Goal: Transaction & Acquisition: Book appointment/travel/reservation

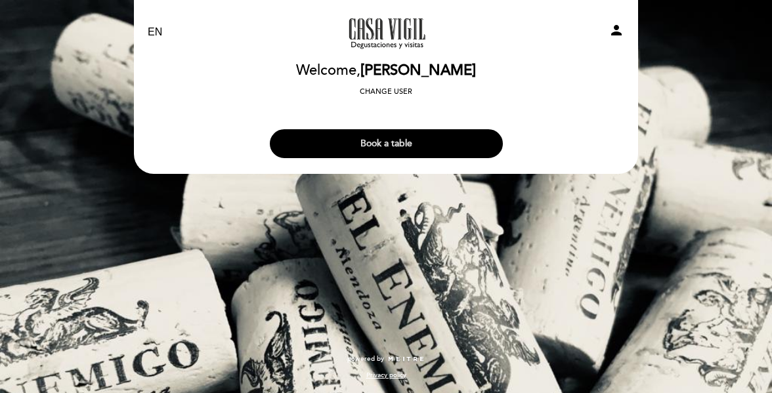
click at [409, 146] on button "Book a table" at bounding box center [386, 143] width 233 height 29
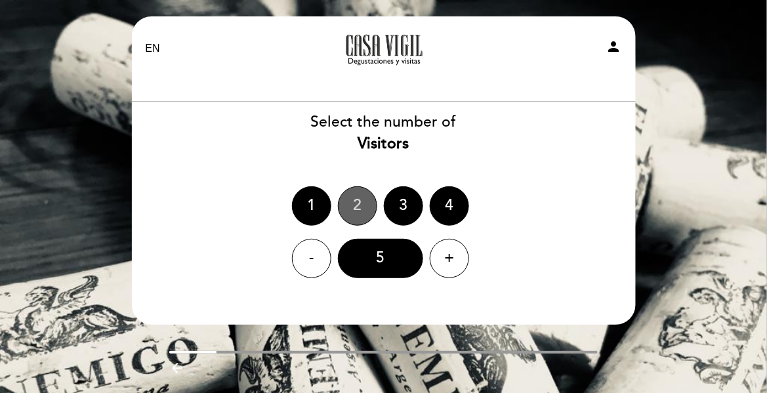
click at [363, 199] on div "2" at bounding box center [357, 205] width 39 height 39
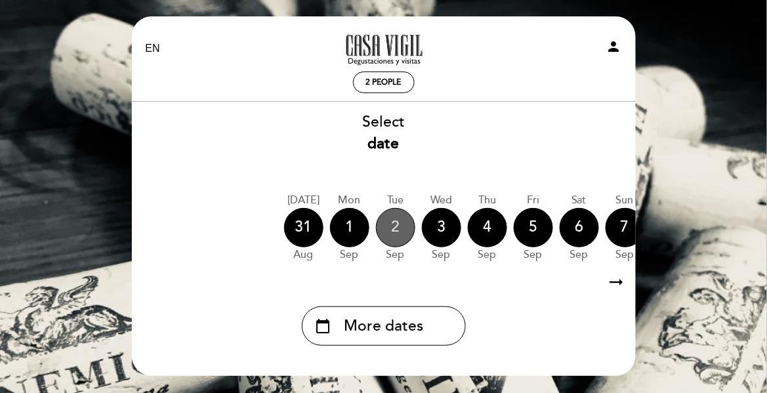
click at [399, 228] on div "2" at bounding box center [395, 227] width 39 height 39
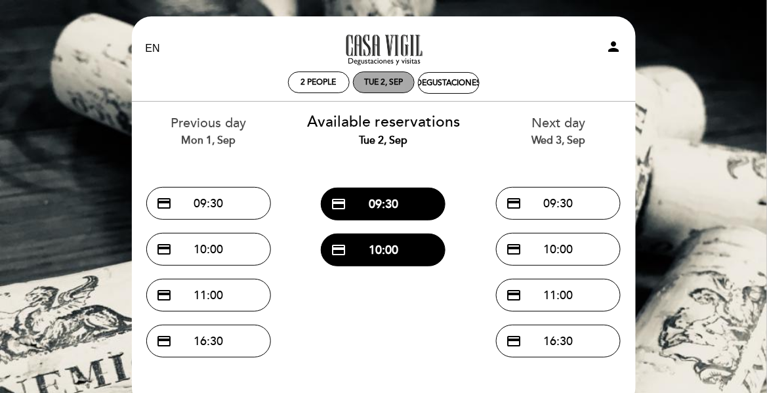
click at [394, 85] on div "Tue 2, Sep" at bounding box center [383, 82] width 39 height 10
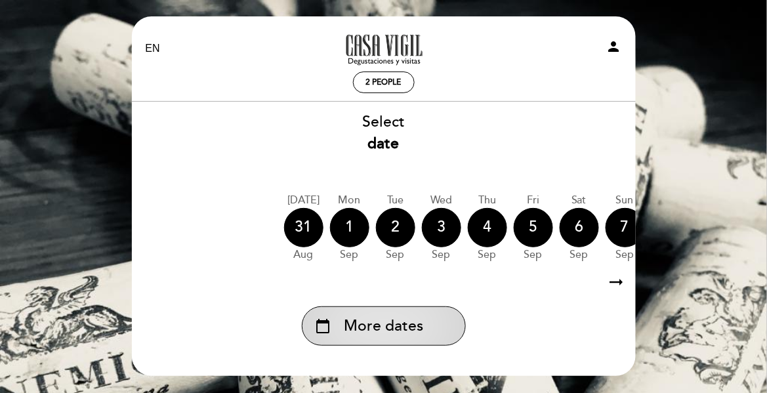
click at [398, 321] on span "More dates" at bounding box center [383, 327] width 79 height 22
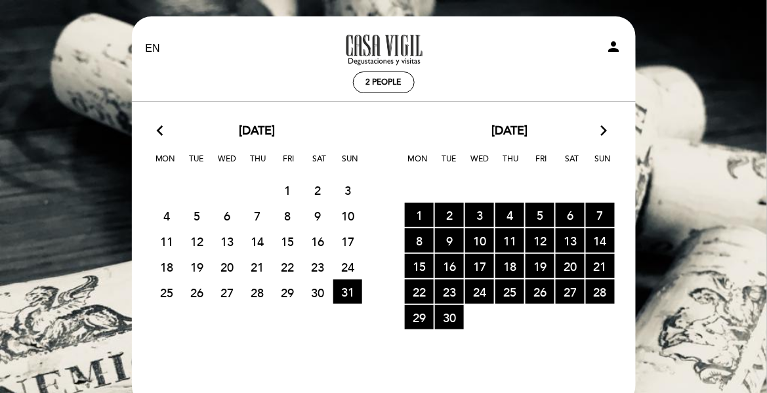
click at [607, 131] on icon "arrow_forward_ios" at bounding box center [604, 131] width 12 height 17
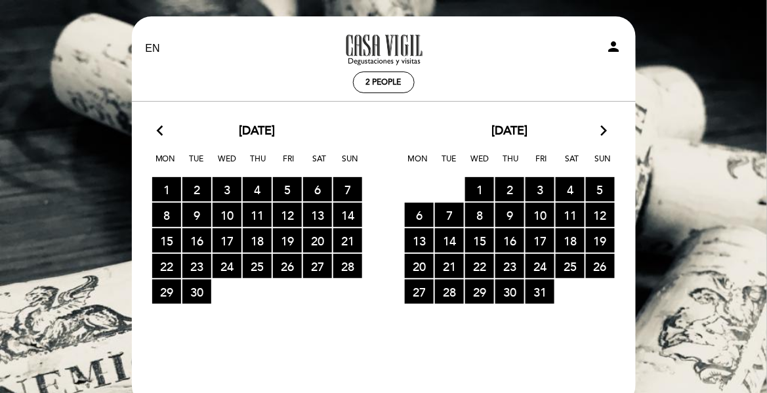
click at [607, 130] on icon "arrow_forward_ios" at bounding box center [604, 131] width 12 height 17
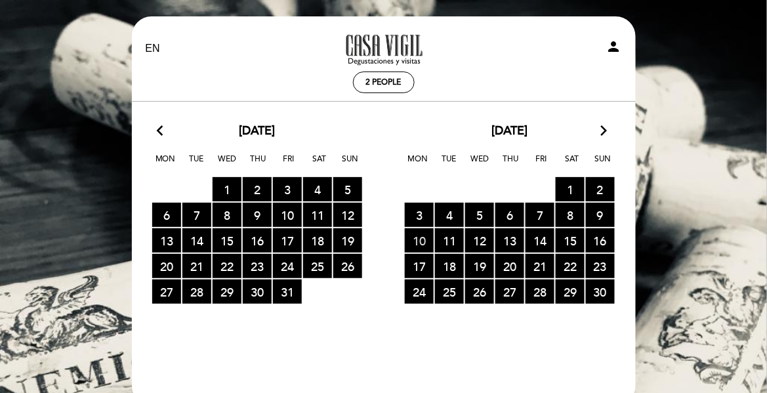
click at [417, 238] on span "10 RESERVATIONS AVAILABLE" at bounding box center [419, 240] width 29 height 24
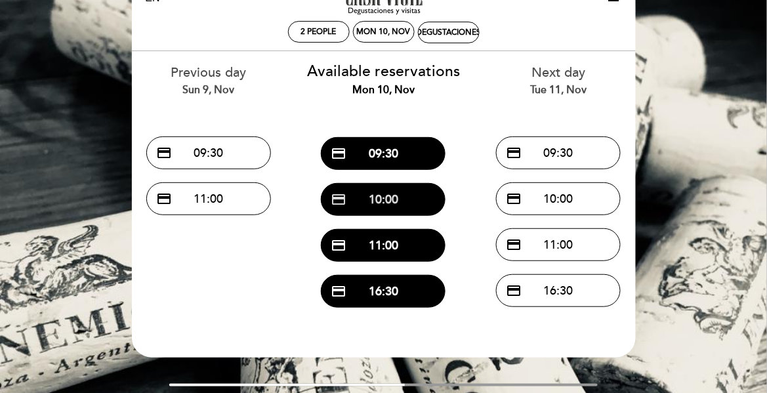
scroll to position [66, 0]
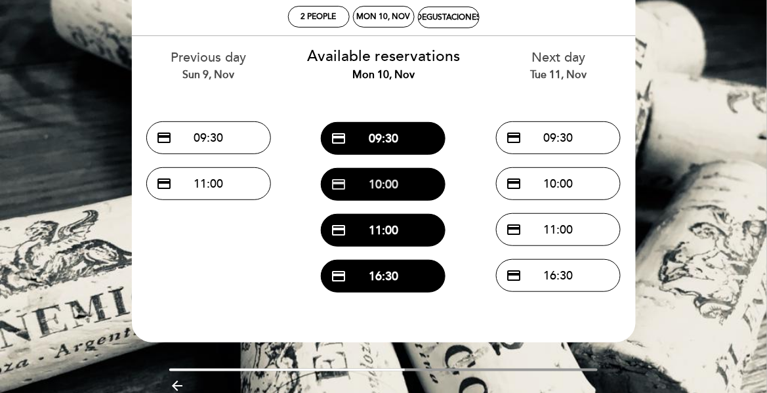
click at [361, 188] on button "credit_card 10:00" at bounding box center [383, 184] width 125 height 33
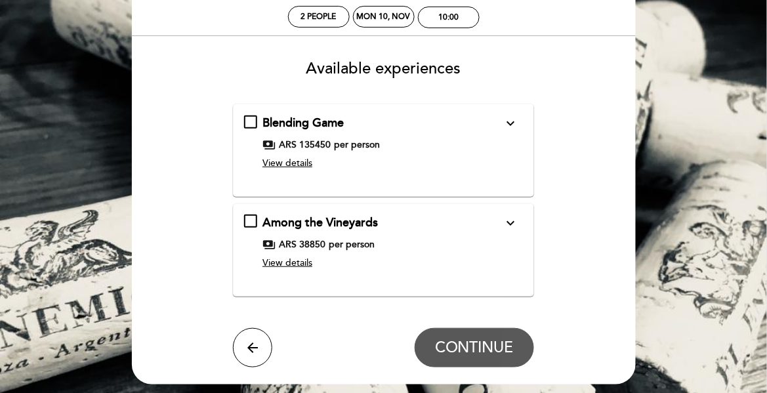
click at [512, 219] on icon "expand_more" at bounding box center [511, 223] width 16 height 16
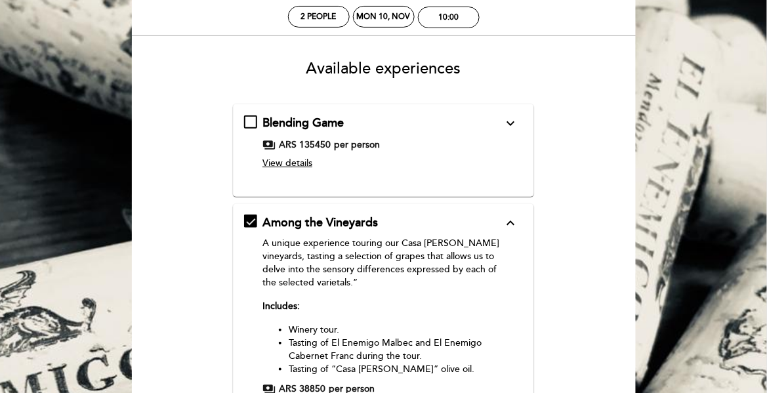
scroll to position [0, 0]
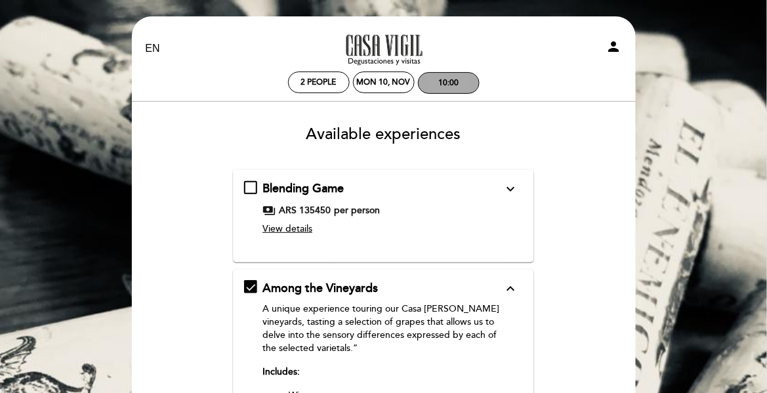
click at [461, 77] on div "10:00" at bounding box center [449, 83] width 60 height 20
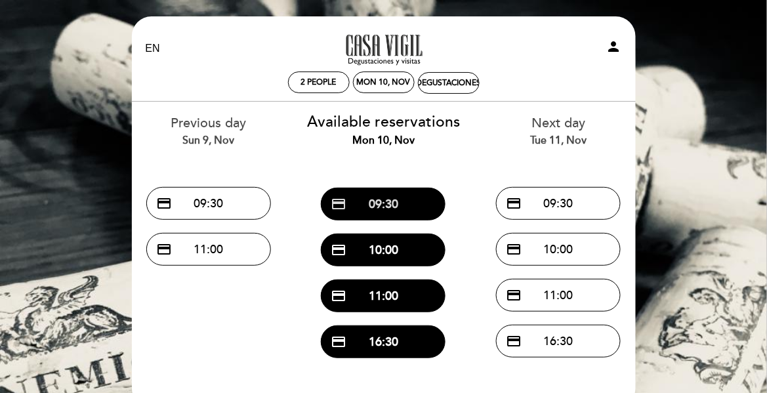
click at [396, 196] on button "credit_card 09:30" at bounding box center [383, 204] width 125 height 33
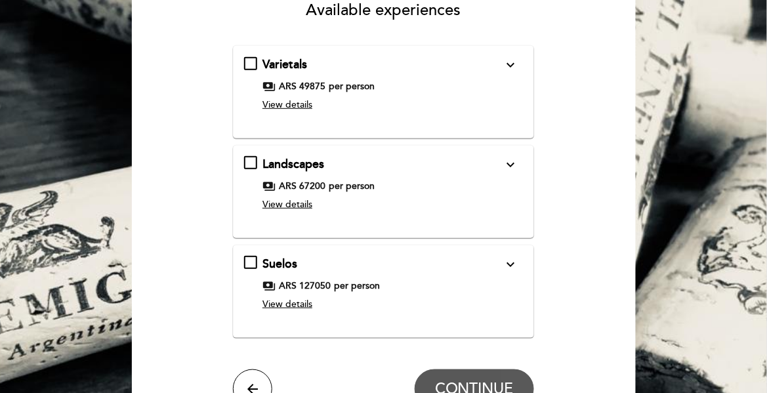
scroll to position [131, 0]
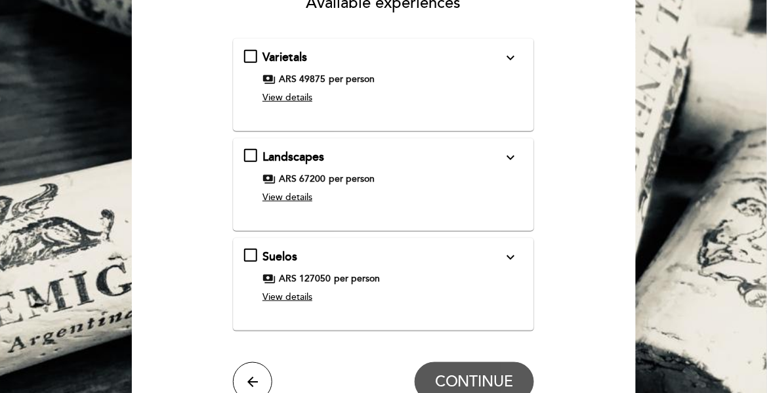
click at [509, 255] on icon "expand_more" at bounding box center [511, 257] width 16 height 16
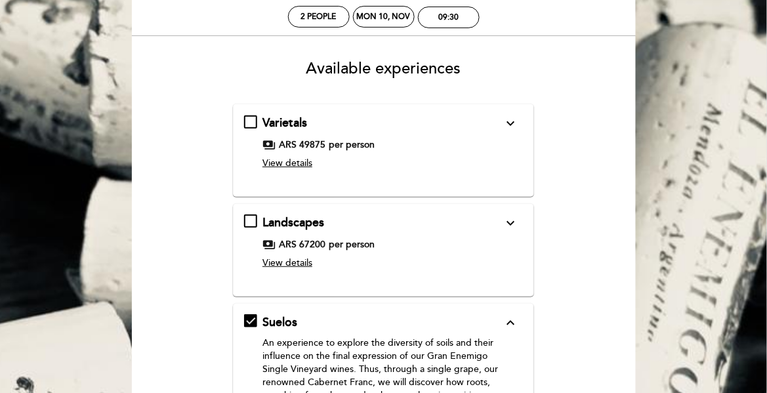
scroll to position [0, 0]
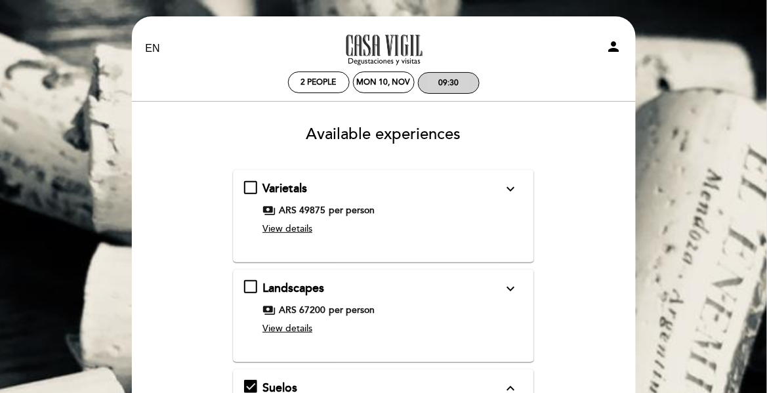
click at [452, 83] on div "09:30" at bounding box center [448, 83] width 20 height 10
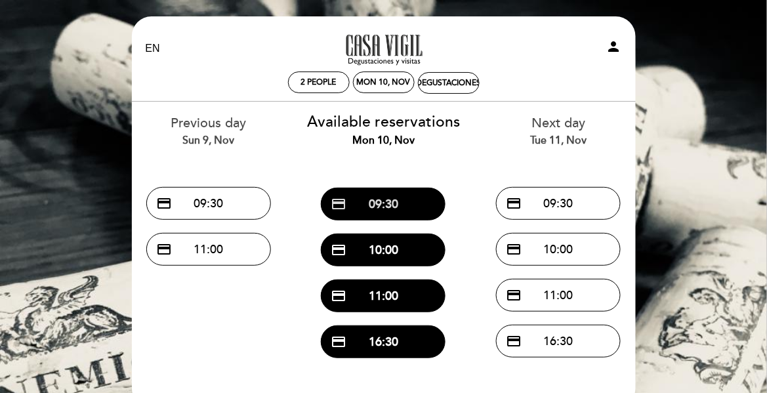
click at [395, 196] on button "credit_card 09:30" at bounding box center [383, 204] width 125 height 33
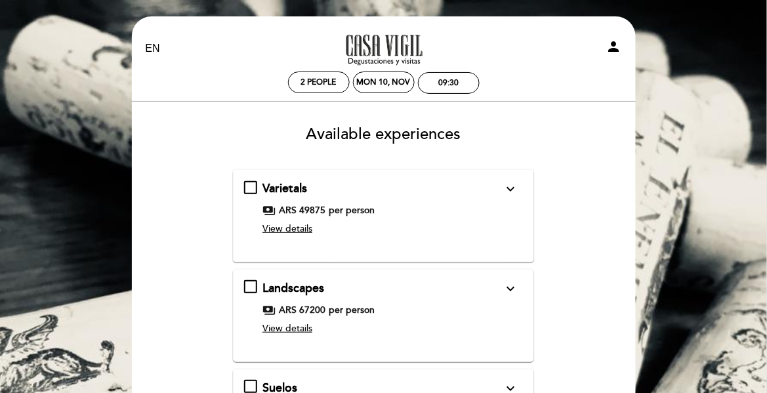
scroll to position [66, 0]
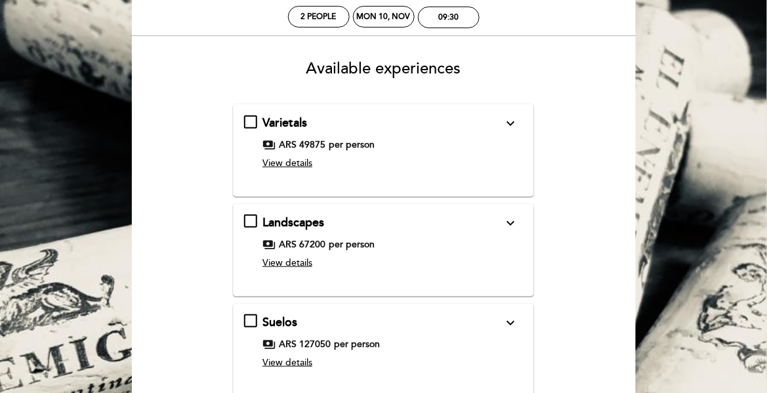
click at [505, 326] on icon "expand_more" at bounding box center [511, 323] width 16 height 16
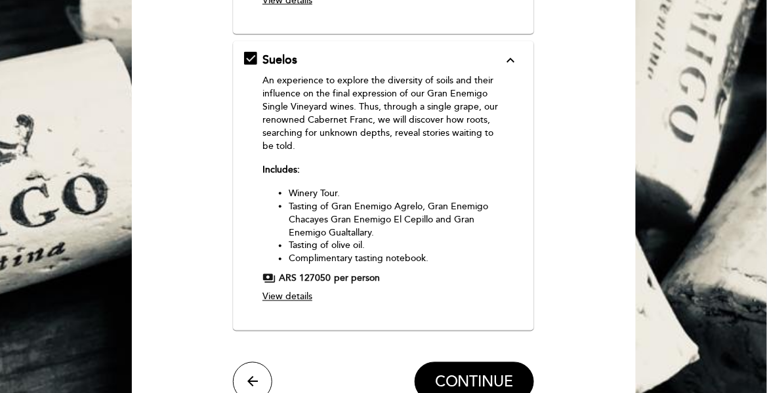
scroll to position [262, 0]
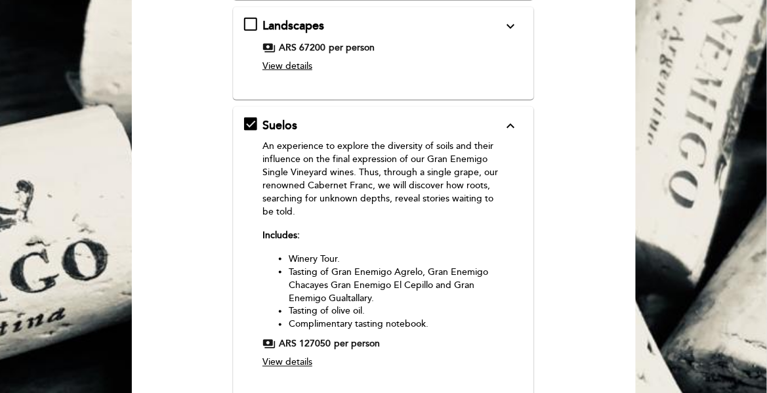
click at [508, 25] on icon "expand_more" at bounding box center [511, 26] width 16 height 16
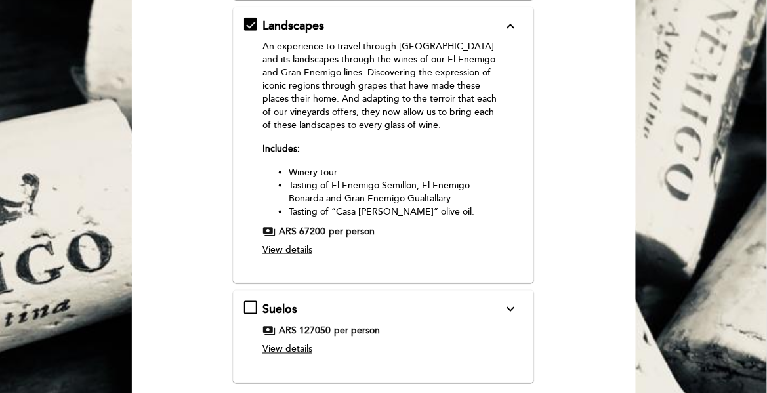
scroll to position [328, 0]
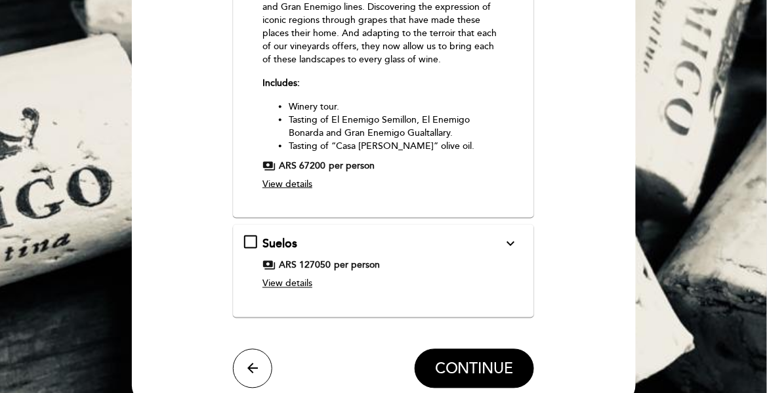
click at [506, 244] on icon "expand_more" at bounding box center [511, 244] width 16 height 16
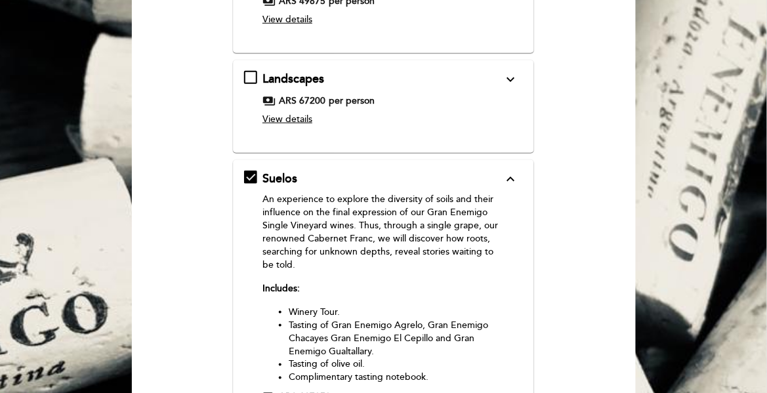
scroll to position [275, 0]
